Goal: Task Accomplishment & Management: Manage account settings

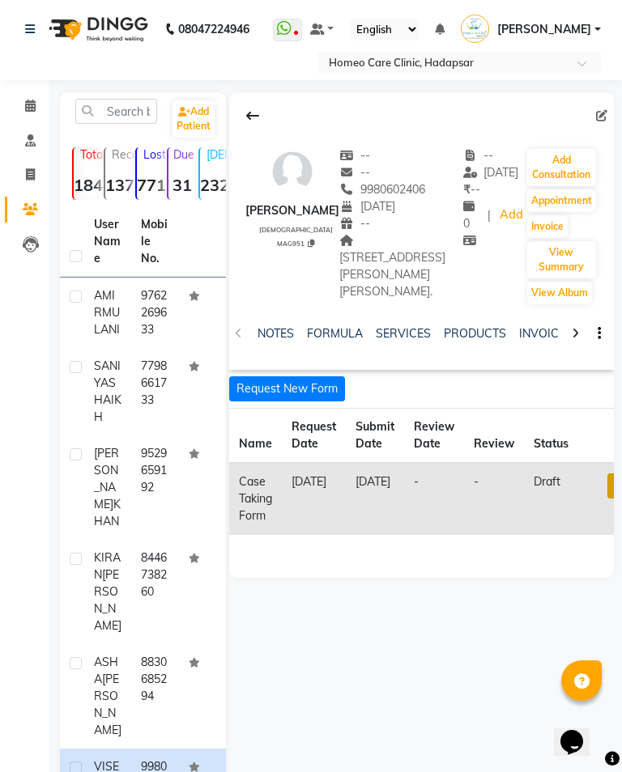
click at [595, 43] on link "[PERSON_NAME]" at bounding box center [531, 29] width 140 height 27
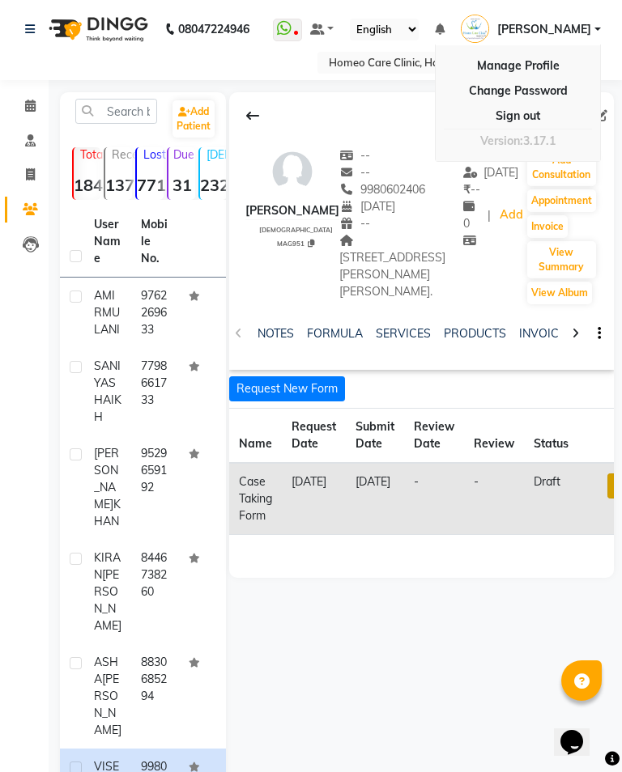
click at [542, 129] on link "Sign out" at bounding box center [518, 116] width 148 height 25
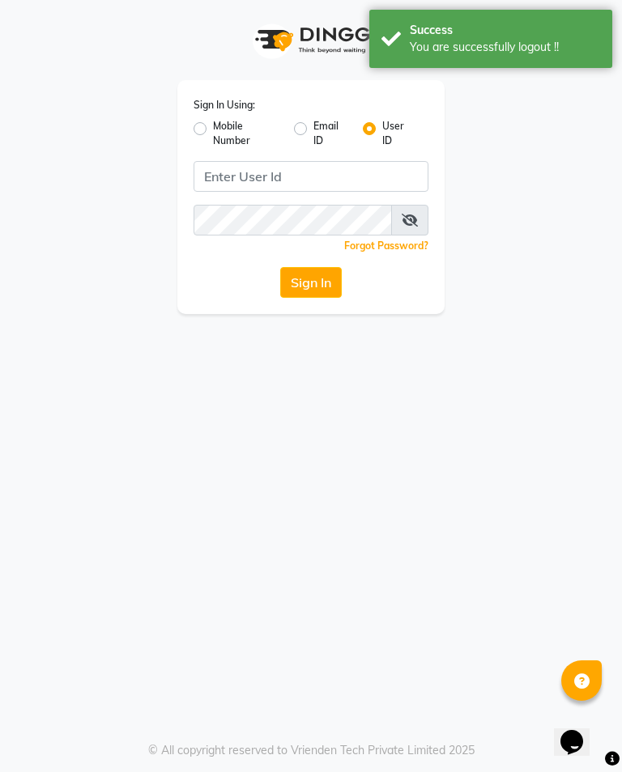
click at [213, 133] on label "Mobile Number" at bounding box center [247, 133] width 68 height 29
click at [213, 130] on input "Mobile Number" at bounding box center [218, 124] width 11 height 11
radio input "true"
radio input "false"
click at [213, 130] on label "Mobile Number" at bounding box center [247, 133] width 68 height 29
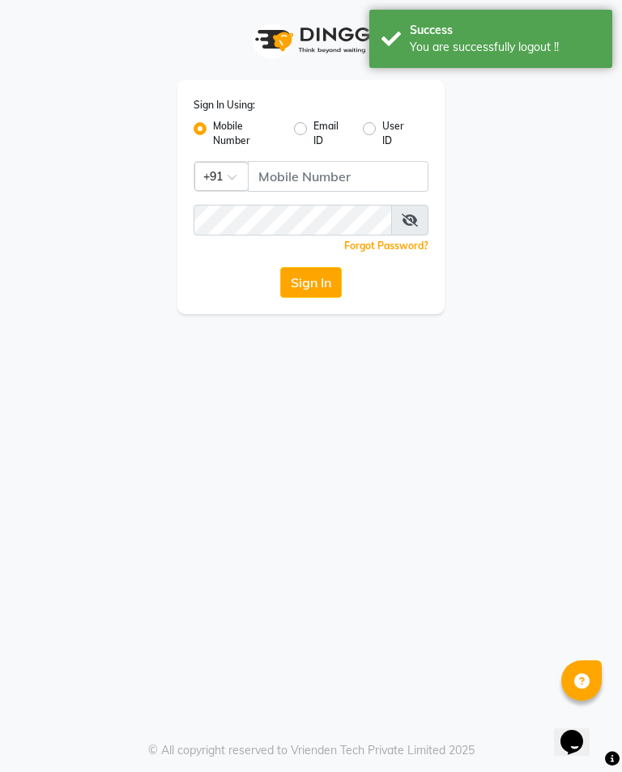
click at [213, 130] on input "Mobile Number" at bounding box center [218, 124] width 11 height 11
click at [357, 185] on input "Username" at bounding box center [338, 176] width 181 height 31
click at [354, 173] on input "Username" at bounding box center [338, 176] width 181 height 31
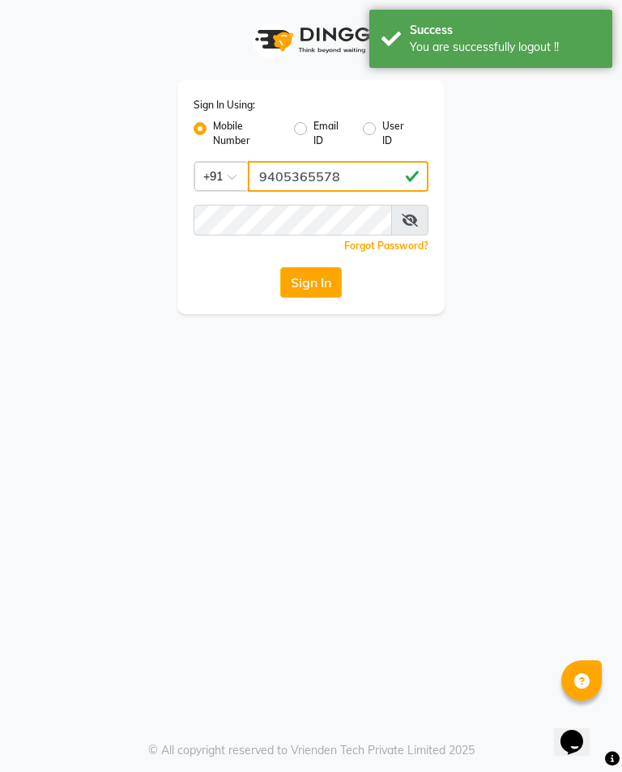
type input "9405365578"
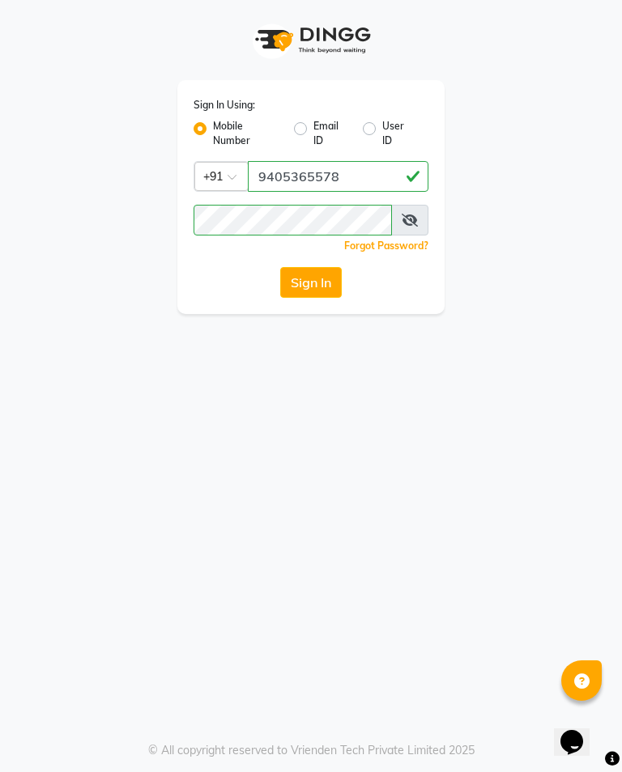
click at [324, 272] on button "Sign In" at bounding box center [311, 282] width 62 height 31
